Goal: Task Accomplishment & Management: Complete application form

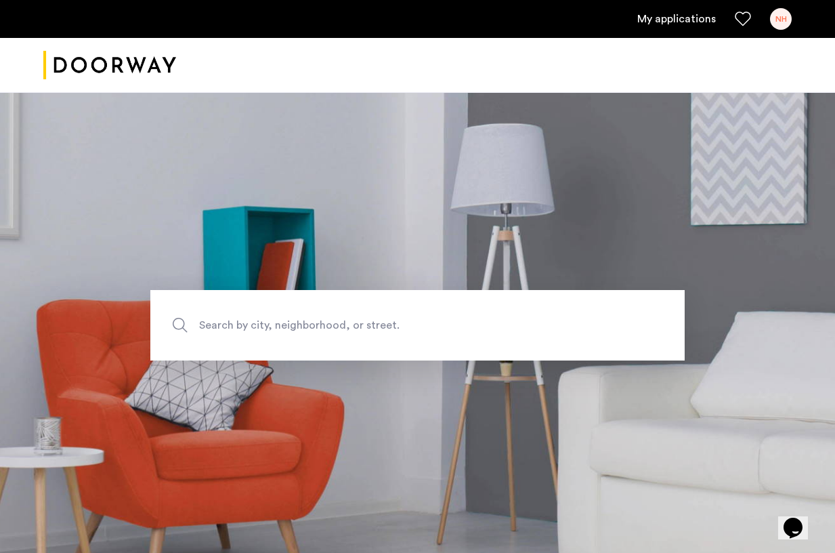
click at [666, 21] on link "My applications" at bounding box center [676, 19] width 79 height 16
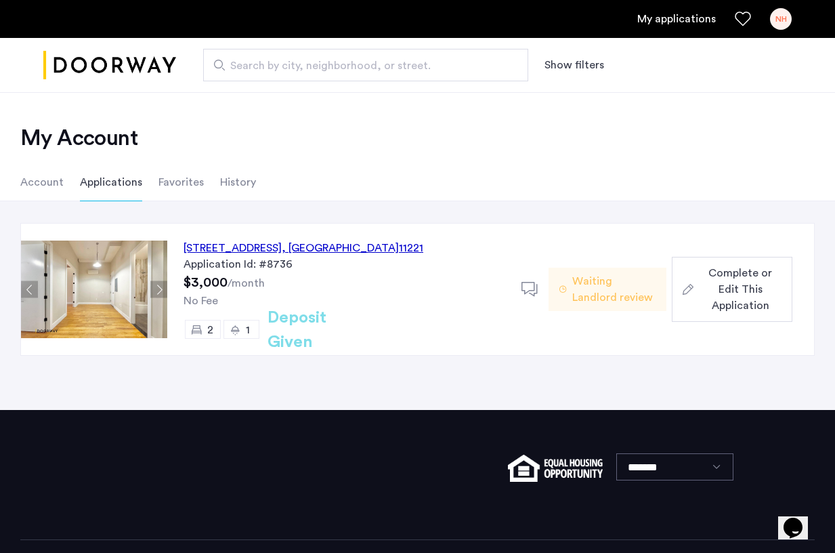
click at [727, 313] on span "Complete or Edit This Application" at bounding box center [740, 289] width 83 height 49
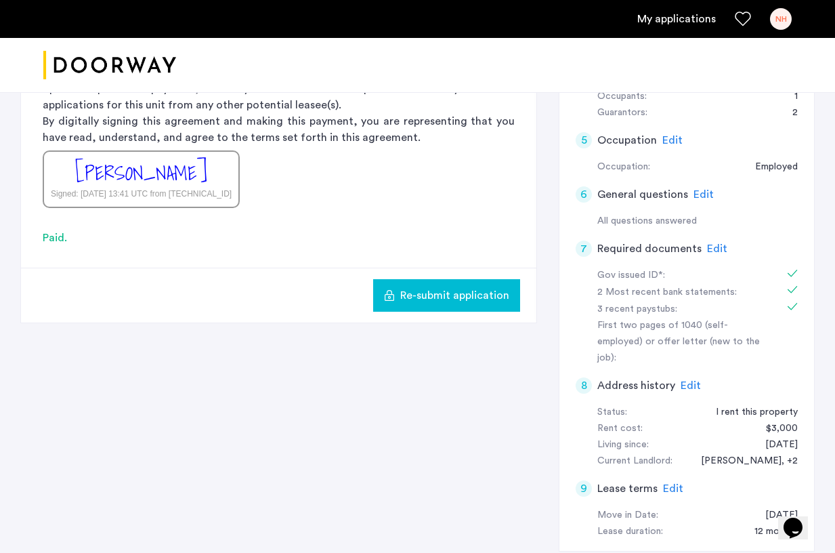
scroll to position [345, 0]
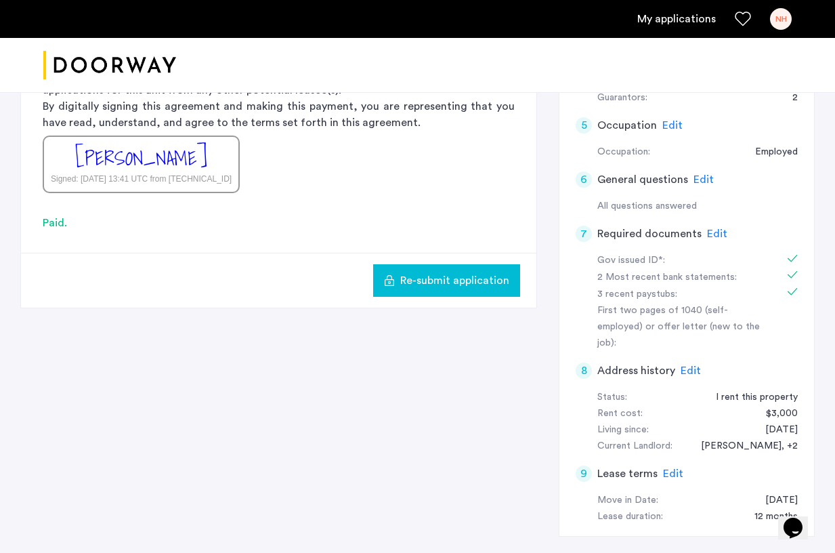
click at [685, 365] on span "Edit" at bounding box center [691, 370] width 20 height 11
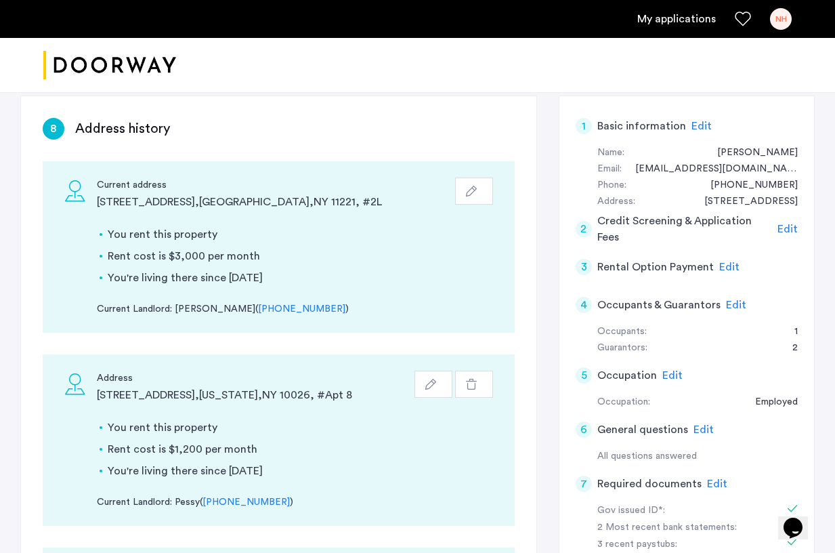
scroll to position [63, 0]
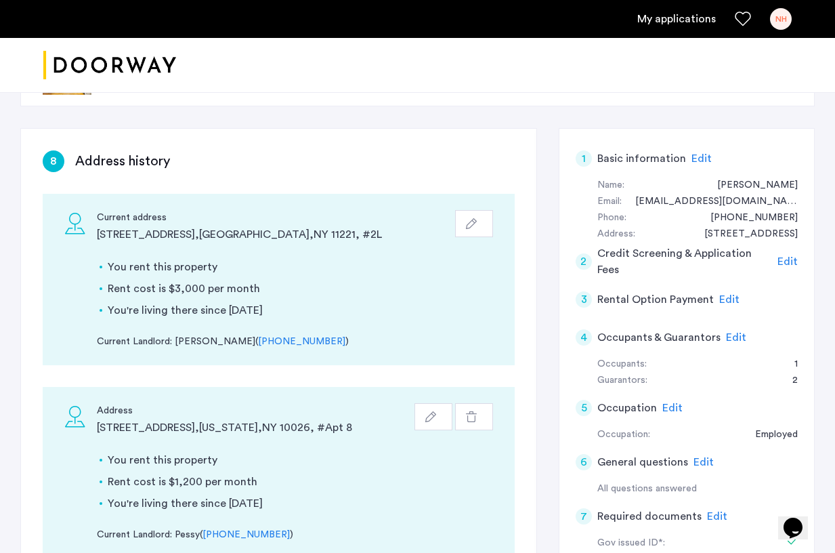
click at [482, 228] on button "button" at bounding box center [474, 223] width 38 height 27
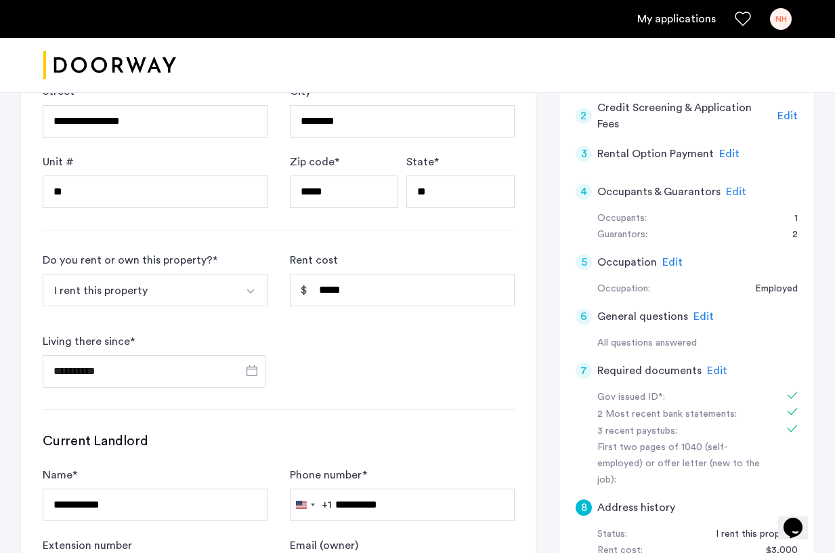
scroll to position [208, 0]
click at [254, 372] on span "Open calendar" at bounding box center [252, 371] width 33 height 33
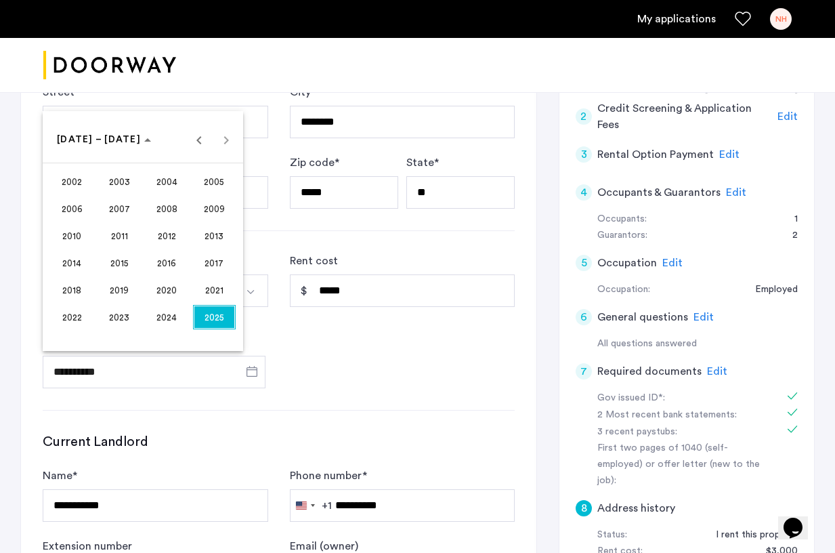
click at [210, 311] on span "2025" at bounding box center [214, 317] width 43 height 24
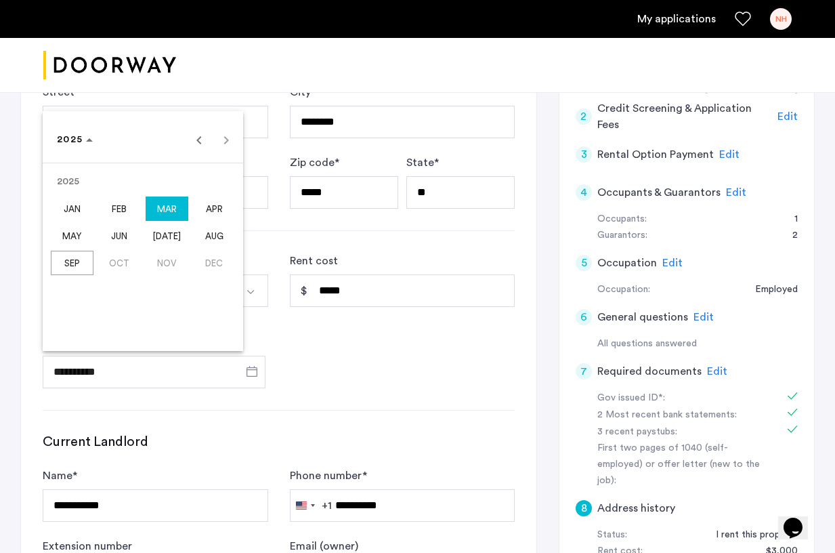
click at [165, 215] on span "MAR" at bounding box center [167, 208] width 43 height 24
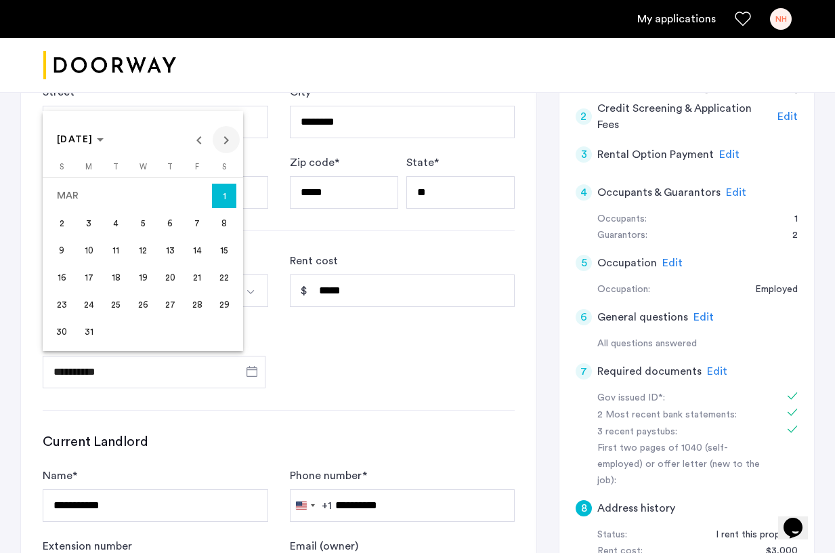
click at [219, 142] on span "Next month" at bounding box center [226, 139] width 27 height 27
click at [121, 223] on span "1" at bounding box center [116, 223] width 24 height 24
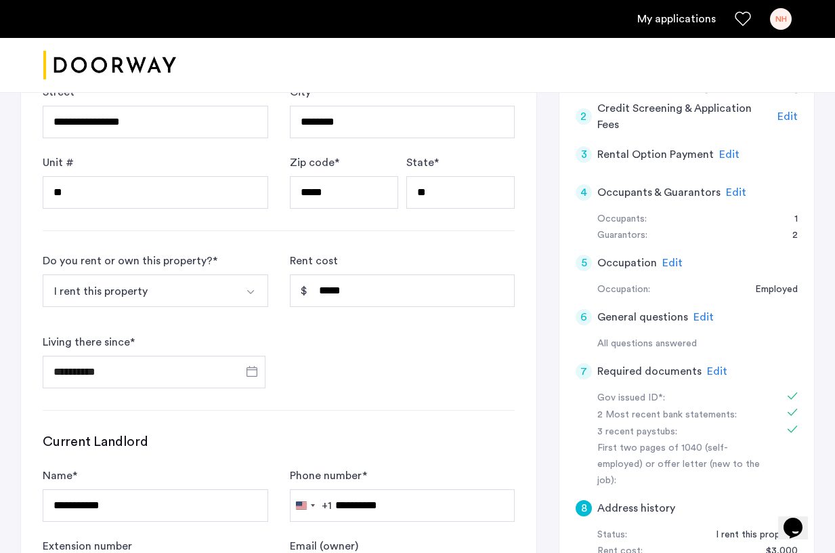
type input "**********"
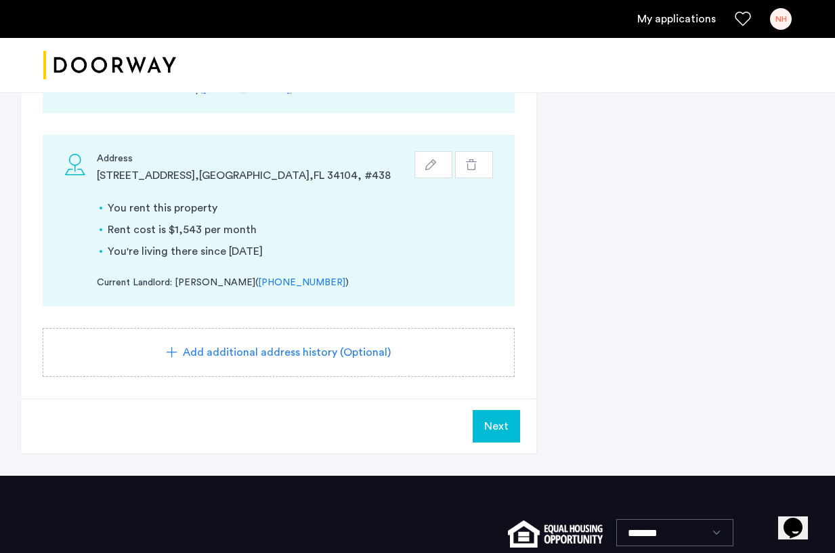
scroll to position [915, 0]
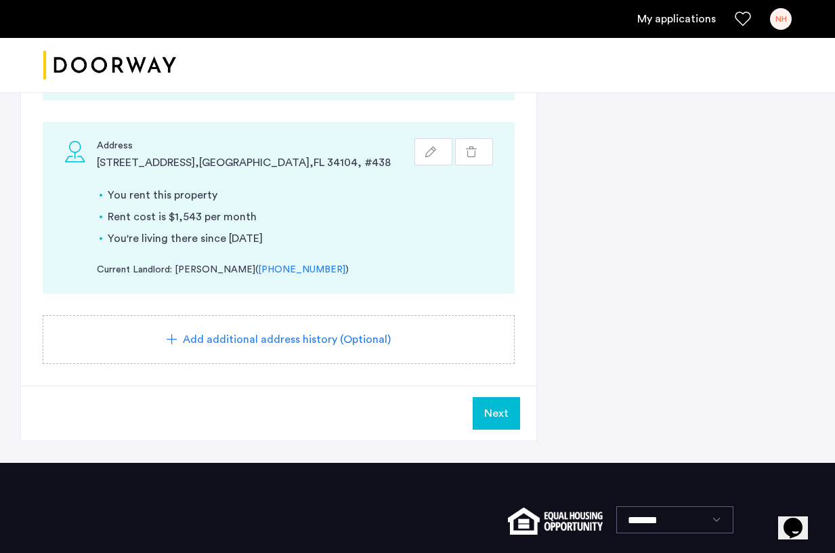
click at [500, 423] on button "Next" at bounding box center [496, 413] width 47 height 33
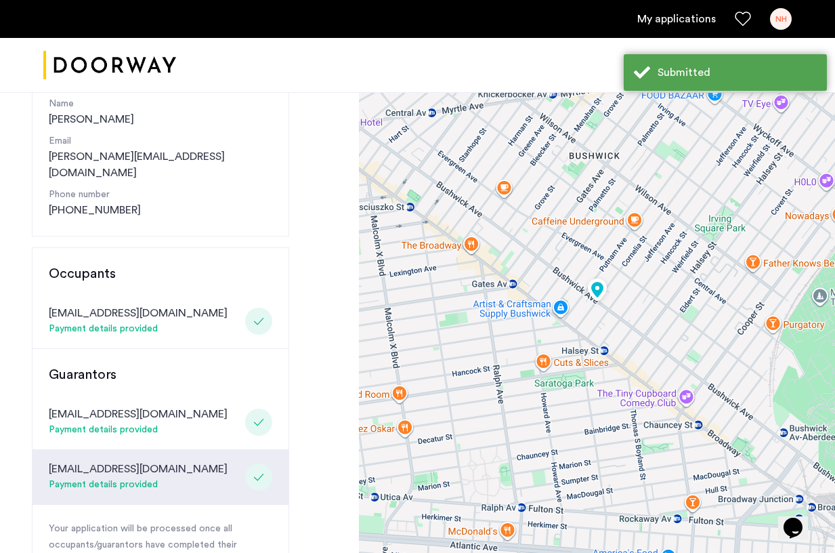
scroll to position [363, 0]
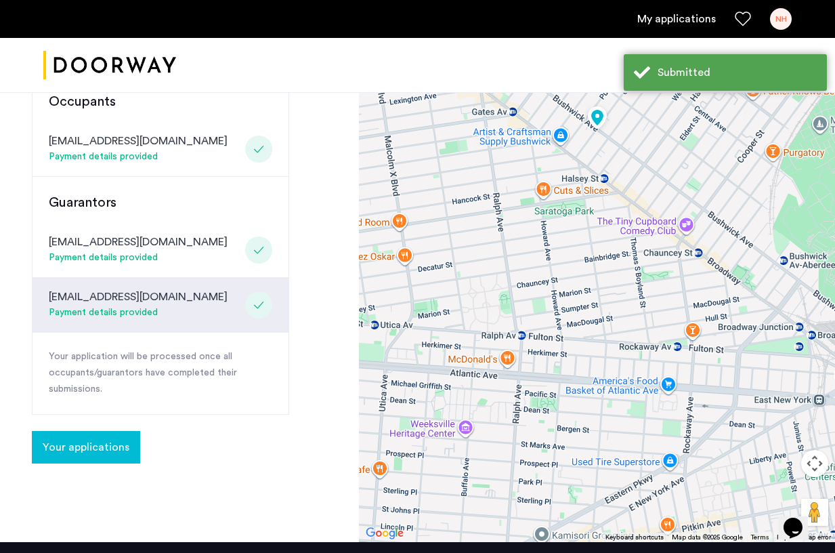
click at [117, 439] on span "Your applications" at bounding box center [86, 447] width 87 height 16
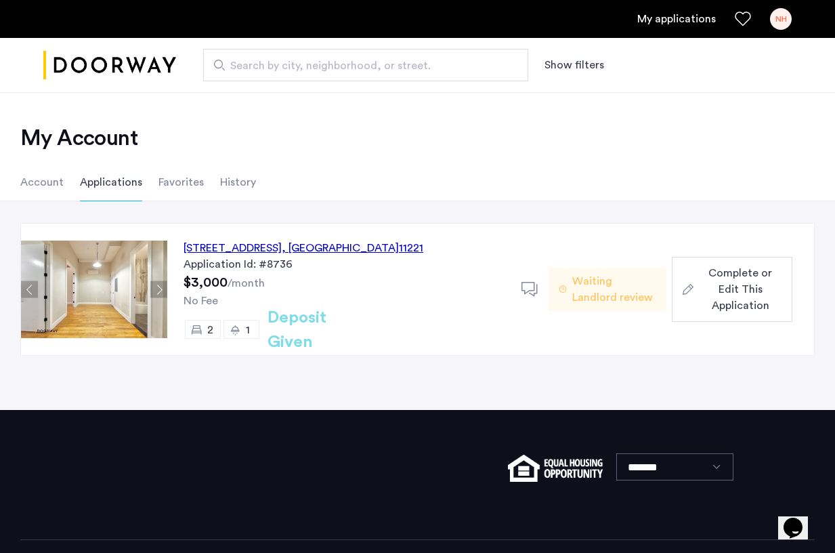
click at [773, 279] on span "Complete or Edit This Application" at bounding box center [740, 289] width 83 height 49
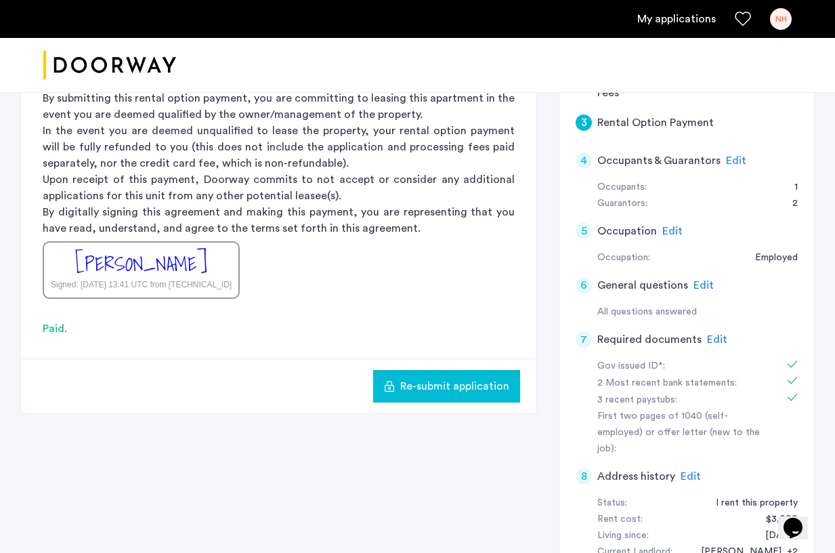
scroll to position [253, 0]
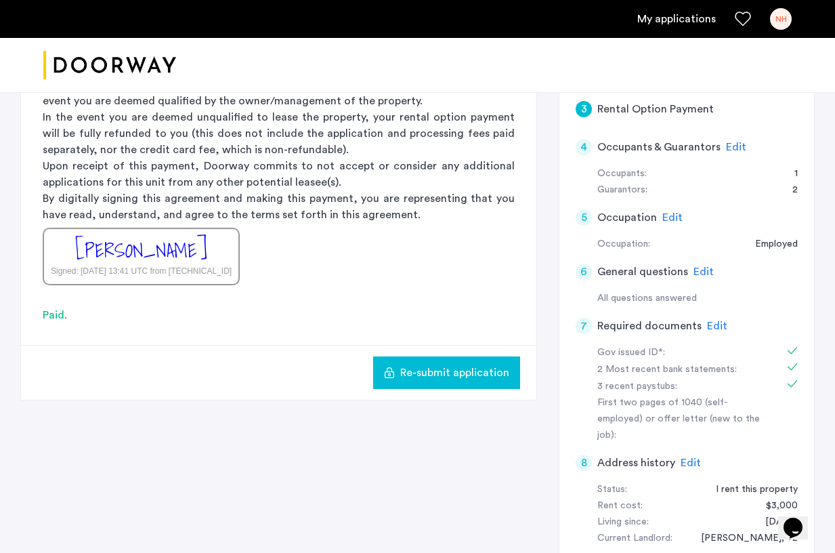
click at [717, 331] on span "Edit" at bounding box center [717, 325] width 20 height 11
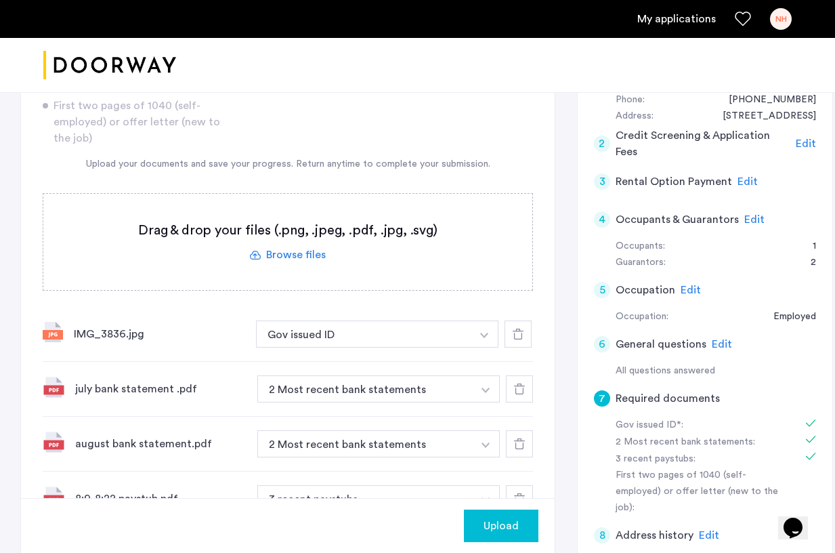
scroll to position [421, 0]
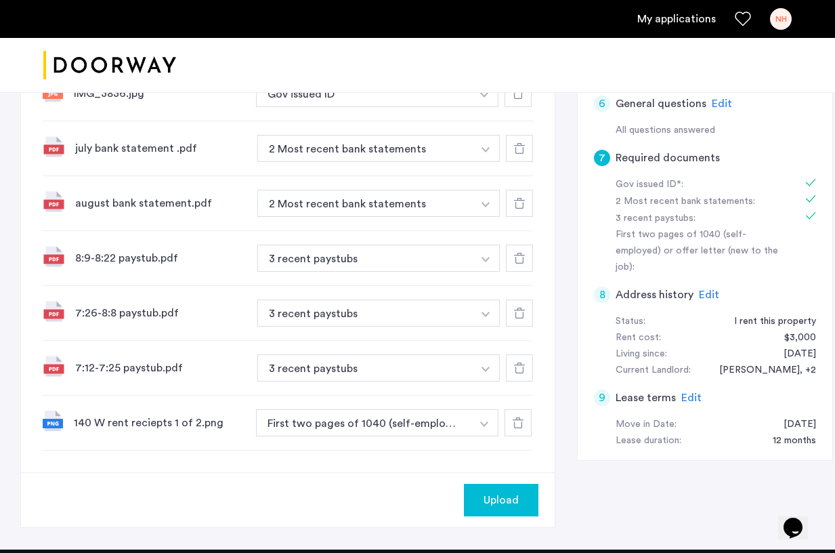
click at [471, 429] on button "button" at bounding box center [485, 422] width 28 height 27
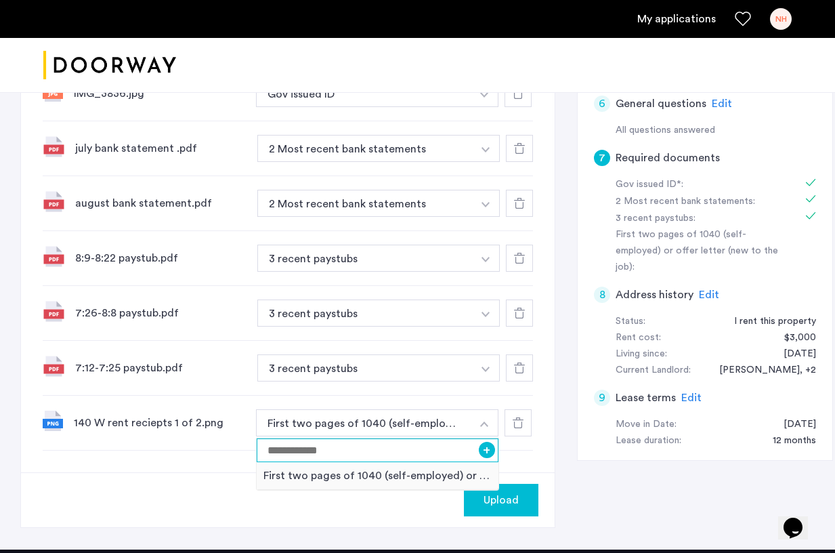
click at [427, 452] on input at bounding box center [378, 450] width 242 height 24
click at [318, 452] on input "**********" at bounding box center [378, 450] width 242 height 24
type input "**********"
click at [513, 422] on icon at bounding box center [518, 422] width 11 height 11
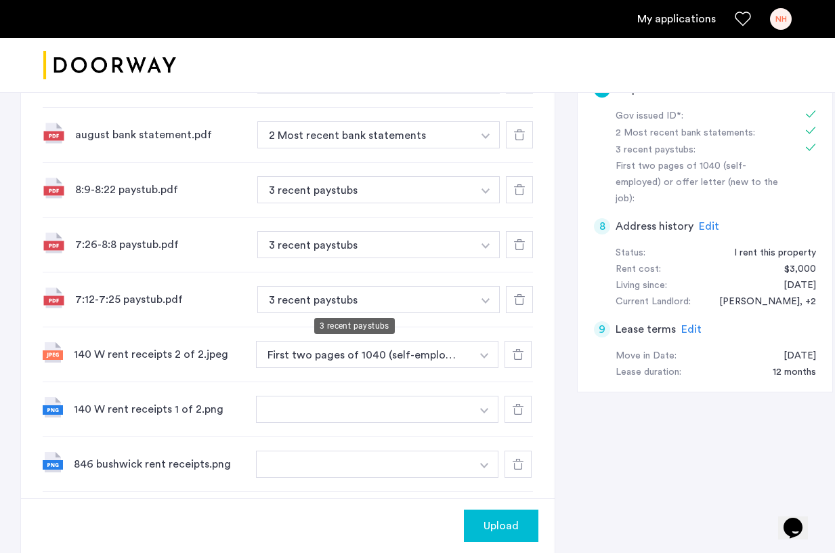
scroll to position [488, 0]
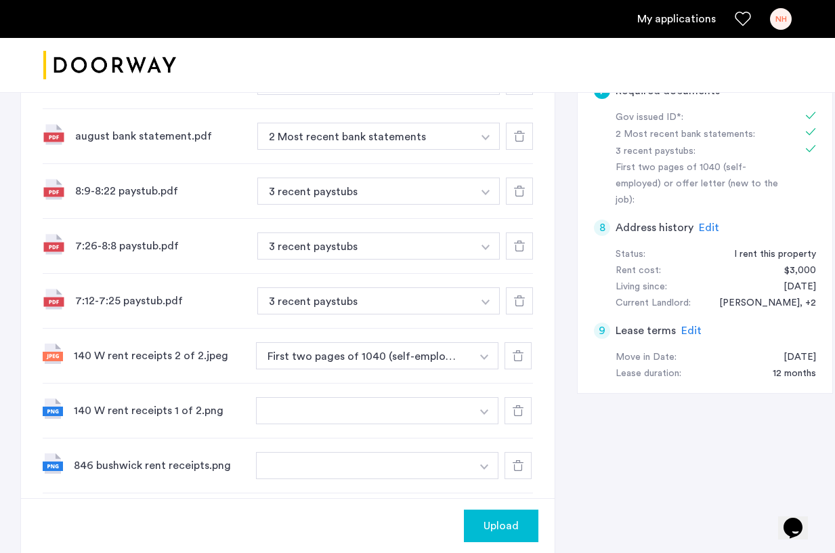
click at [471, 360] on button "button" at bounding box center [485, 355] width 28 height 27
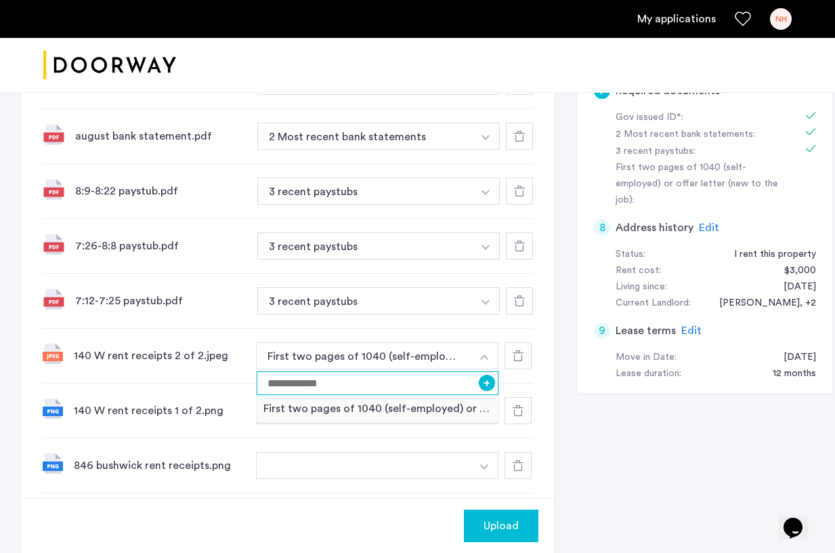
click at [418, 376] on input at bounding box center [378, 383] width 242 height 24
type input "**********"
click at [479, 381] on button "+" at bounding box center [487, 382] width 16 height 16
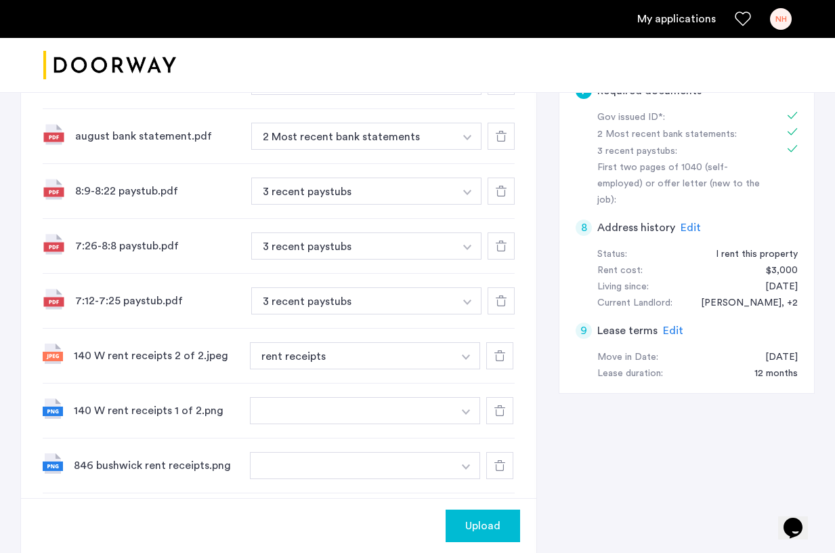
click at [437, 414] on button "button" at bounding box center [351, 410] width 203 height 27
click at [475, 415] on button "button" at bounding box center [466, 410] width 28 height 27
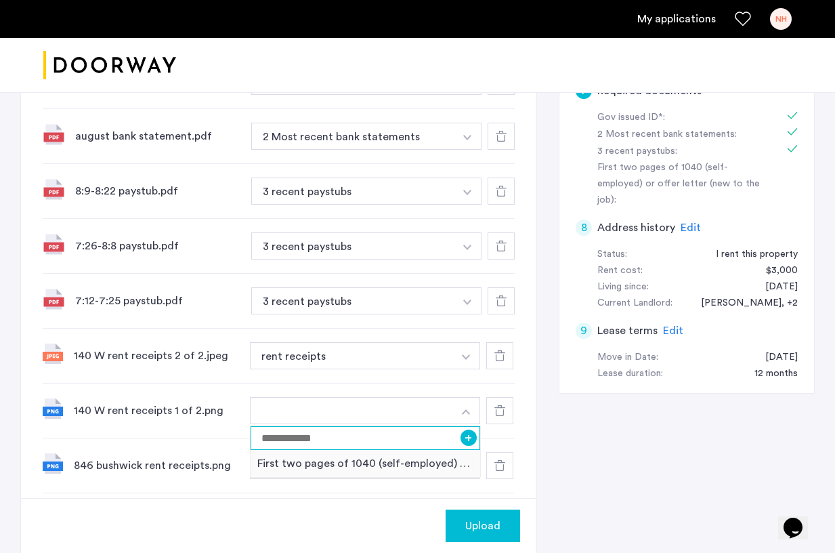
click at [429, 445] on input at bounding box center [366, 438] width 230 height 24
type input "**********"
click at [473, 437] on button "+" at bounding box center [468, 437] width 16 height 16
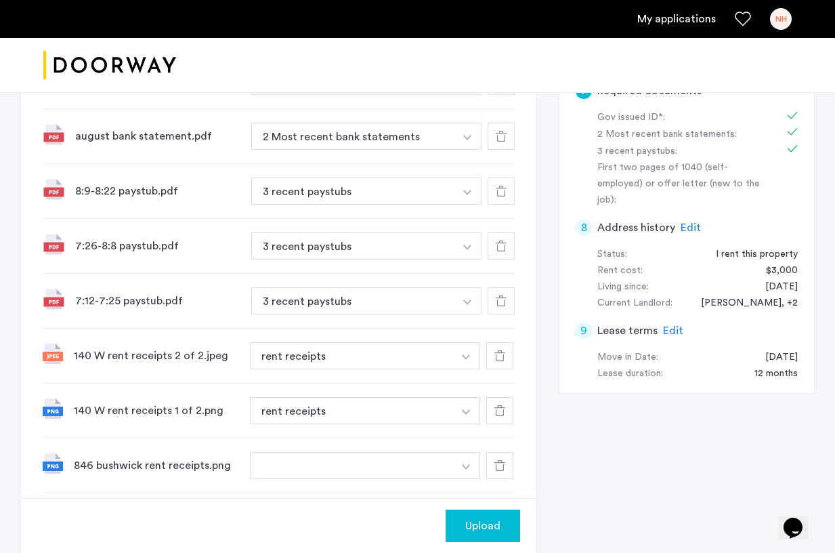
click at [412, 471] on button "button" at bounding box center [351, 465] width 203 height 27
click at [456, 471] on button "button" at bounding box center [466, 465] width 28 height 27
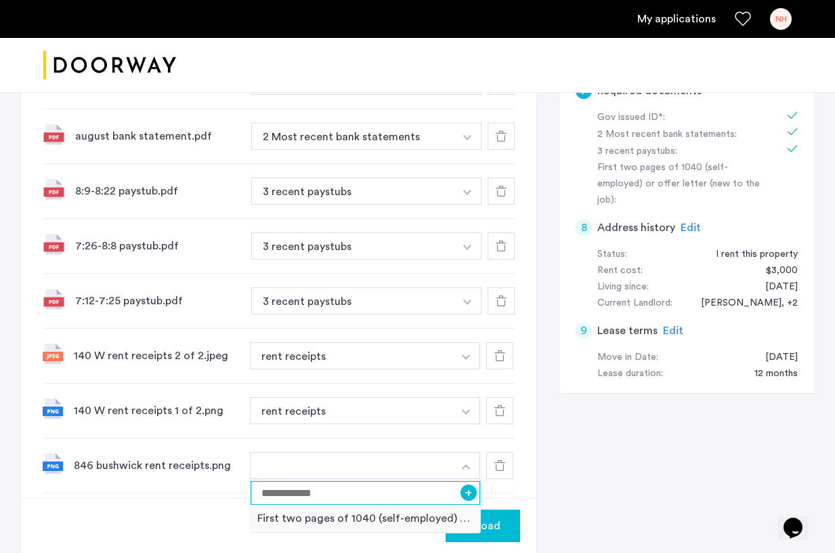
click at [394, 498] on input at bounding box center [366, 493] width 230 height 24
type input "**********"
click at [472, 494] on button "+" at bounding box center [468, 492] width 16 height 16
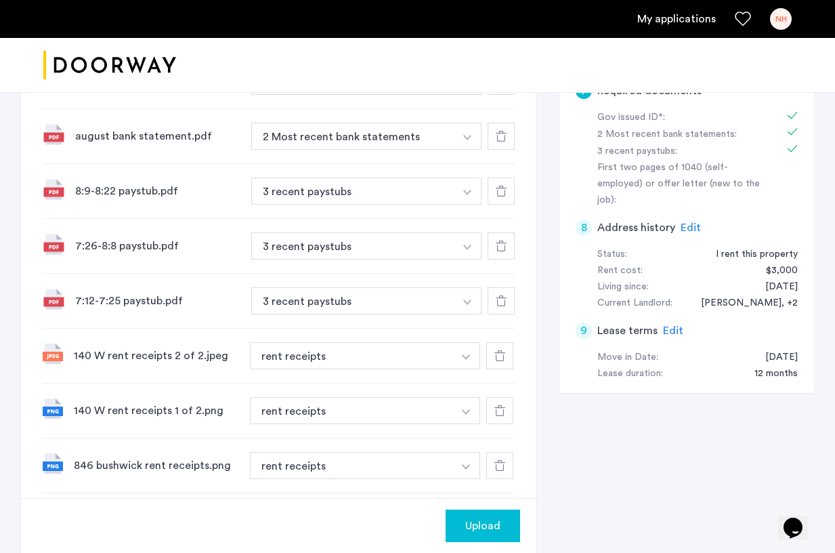
click at [488, 521] on span "Upload" at bounding box center [482, 525] width 35 height 16
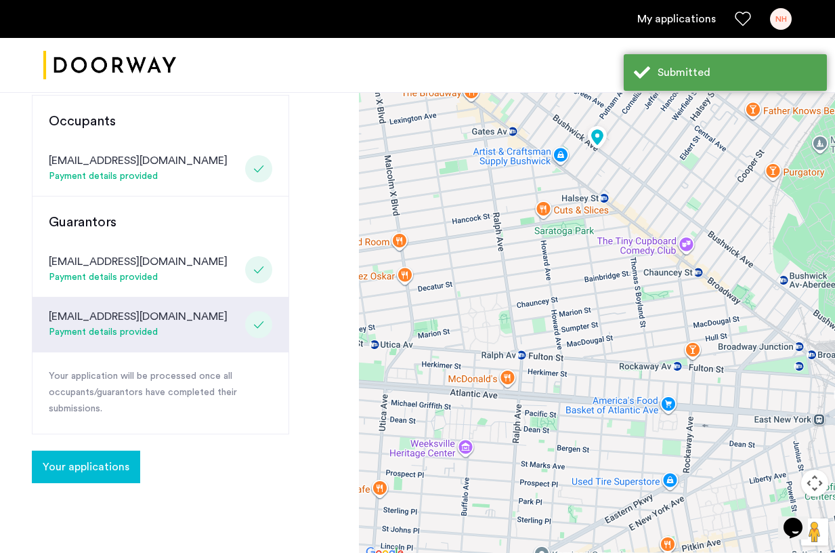
scroll to position [393, 0]
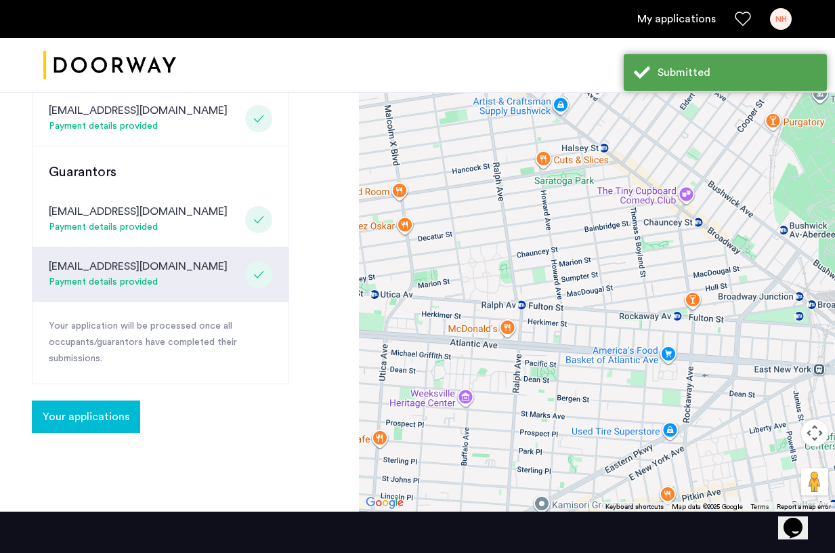
click at [112, 408] on button "Your applications" at bounding box center [86, 416] width 108 height 33
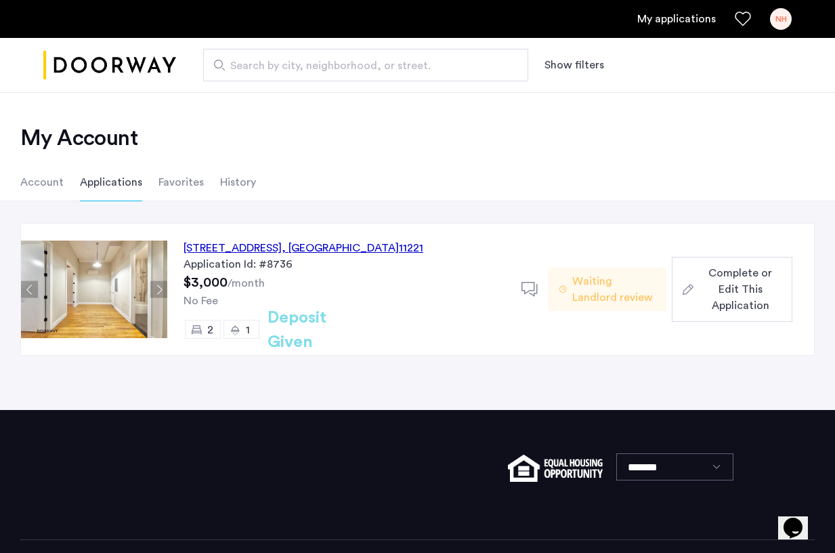
click at [762, 296] on span "Complete or Edit This Application" at bounding box center [740, 289] width 83 height 49
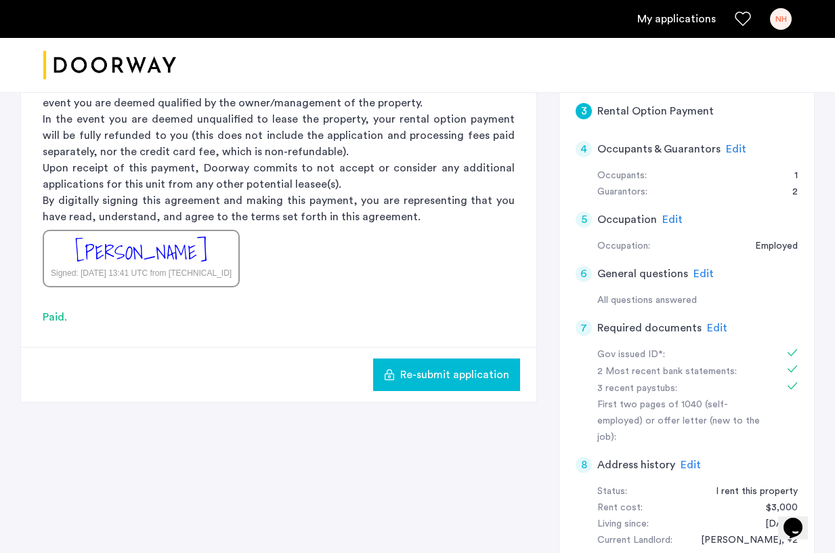
scroll to position [251, 0]
click at [670, 219] on span "Edit" at bounding box center [672, 220] width 20 height 11
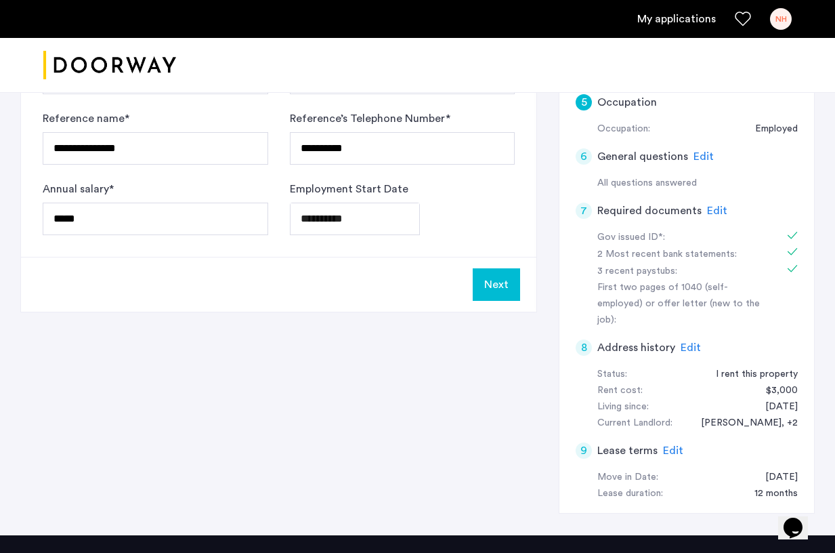
scroll to position [390, 0]
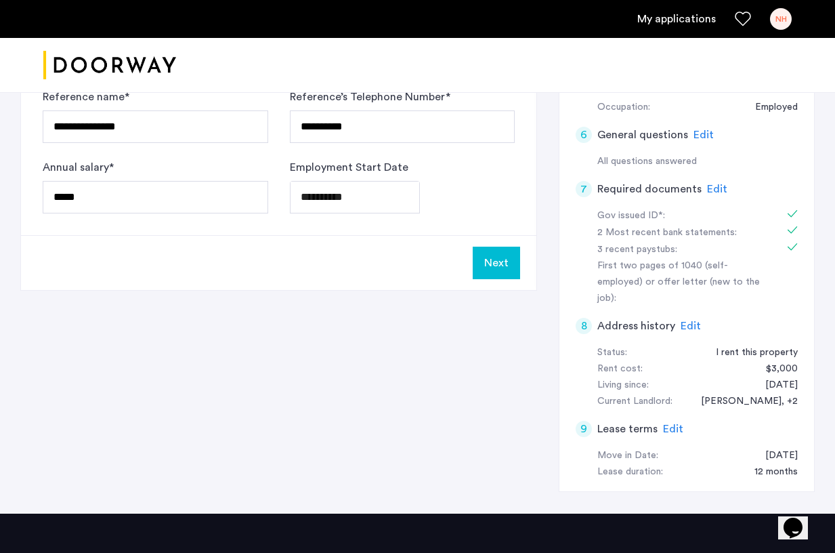
click at [690, 320] on span "Edit" at bounding box center [691, 325] width 20 height 11
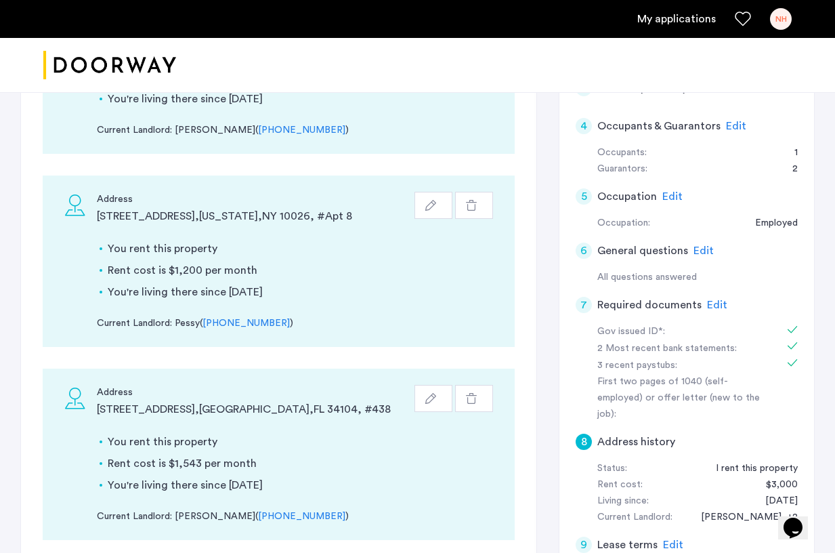
scroll to position [272, 0]
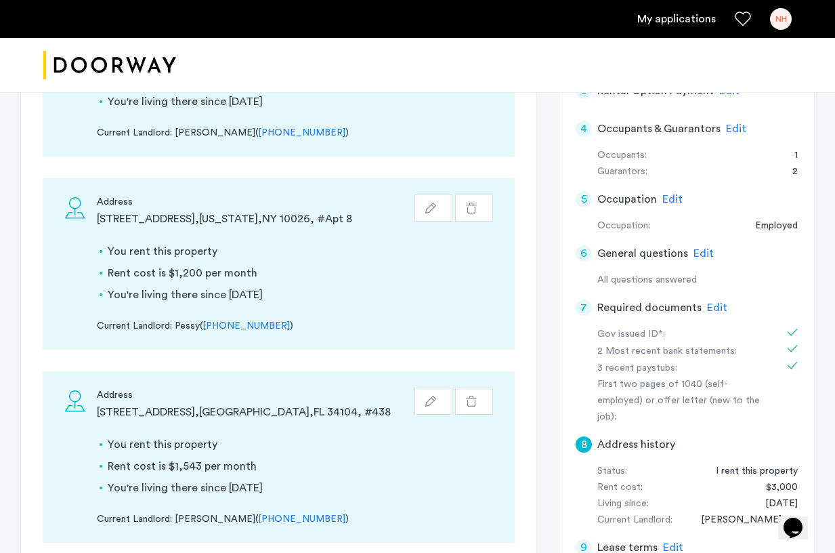
click at [716, 308] on span "Edit" at bounding box center [717, 307] width 20 height 11
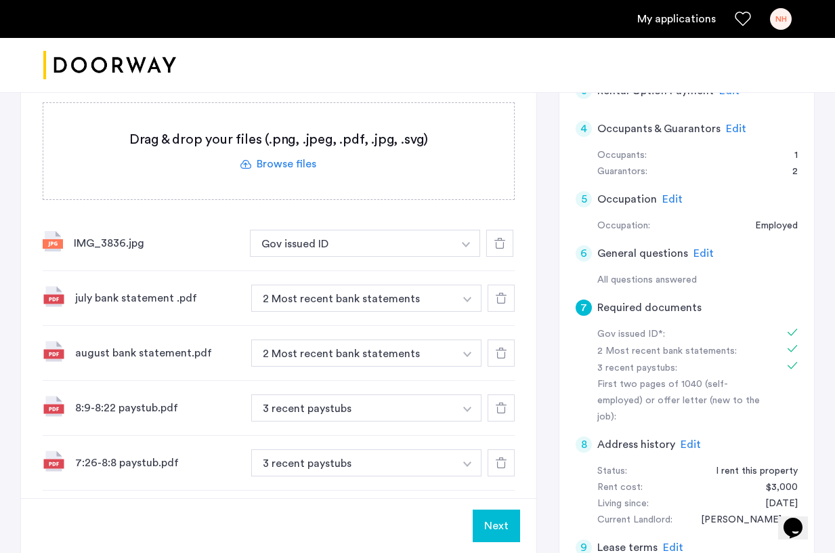
click at [145, 358] on div "august bank statement.pdf" at bounding box center [157, 353] width 165 height 16
click at [53, 353] on img at bounding box center [54, 351] width 22 height 22
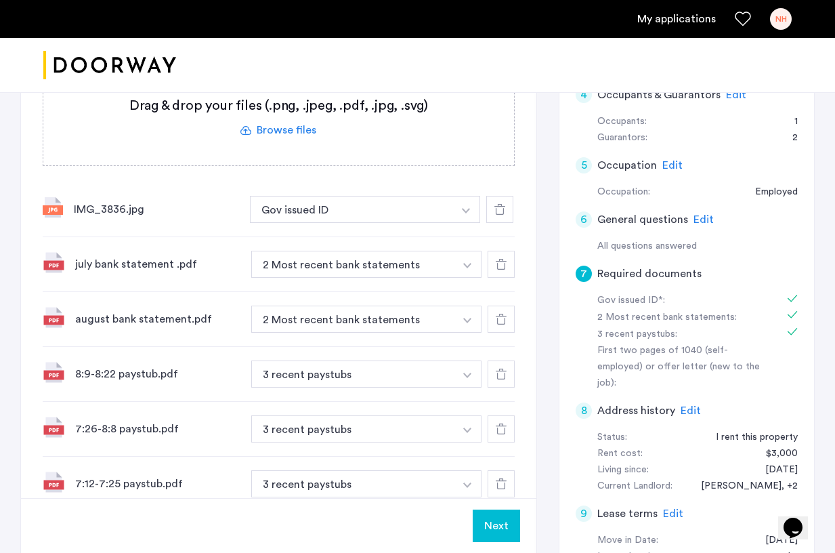
scroll to position [0, 0]
